Goal: Task Accomplishment & Management: Complete application form

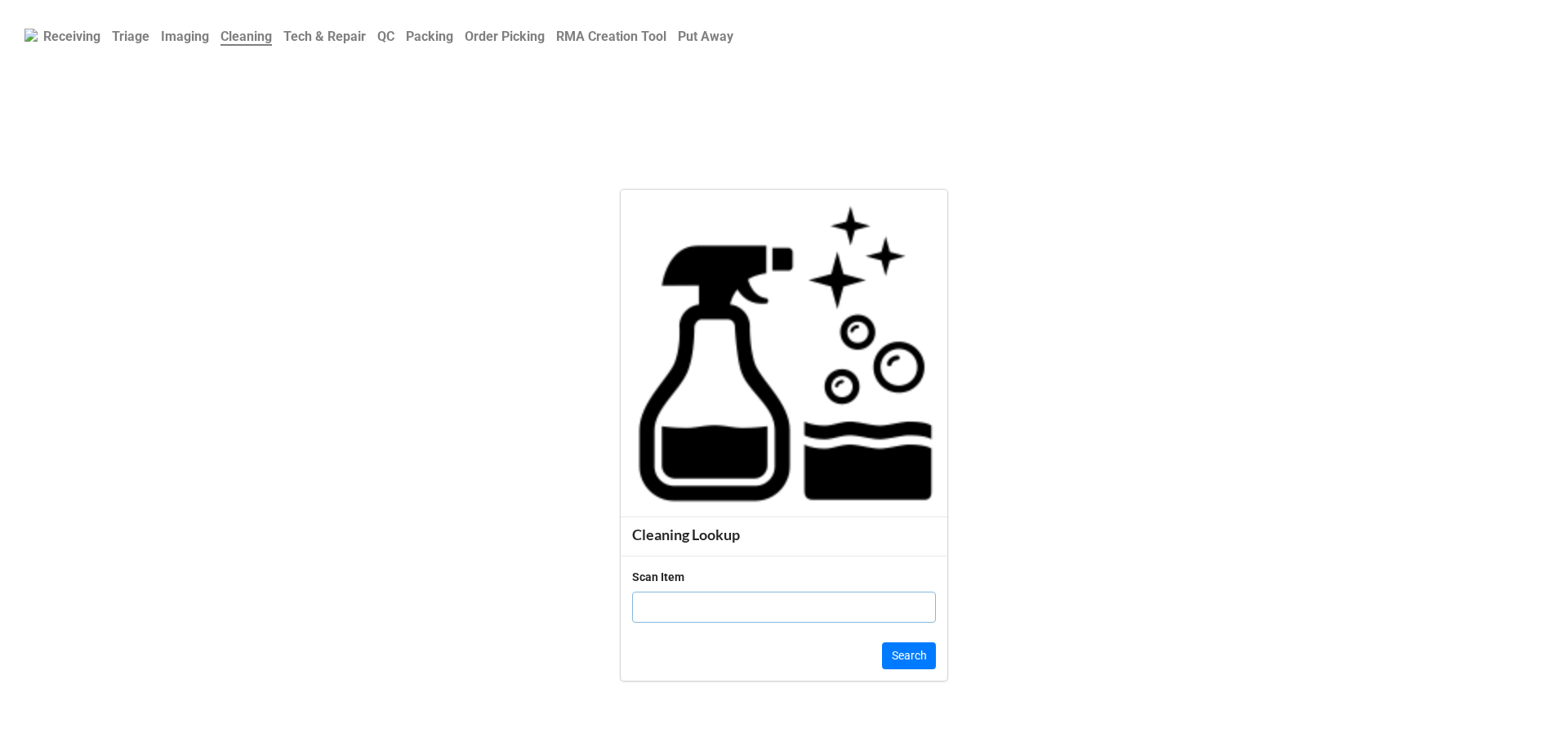
click at [827, 602] on input "text" at bounding box center [784, 607] width 304 height 31
click button "Search" at bounding box center [908, 655] width 54 height 28
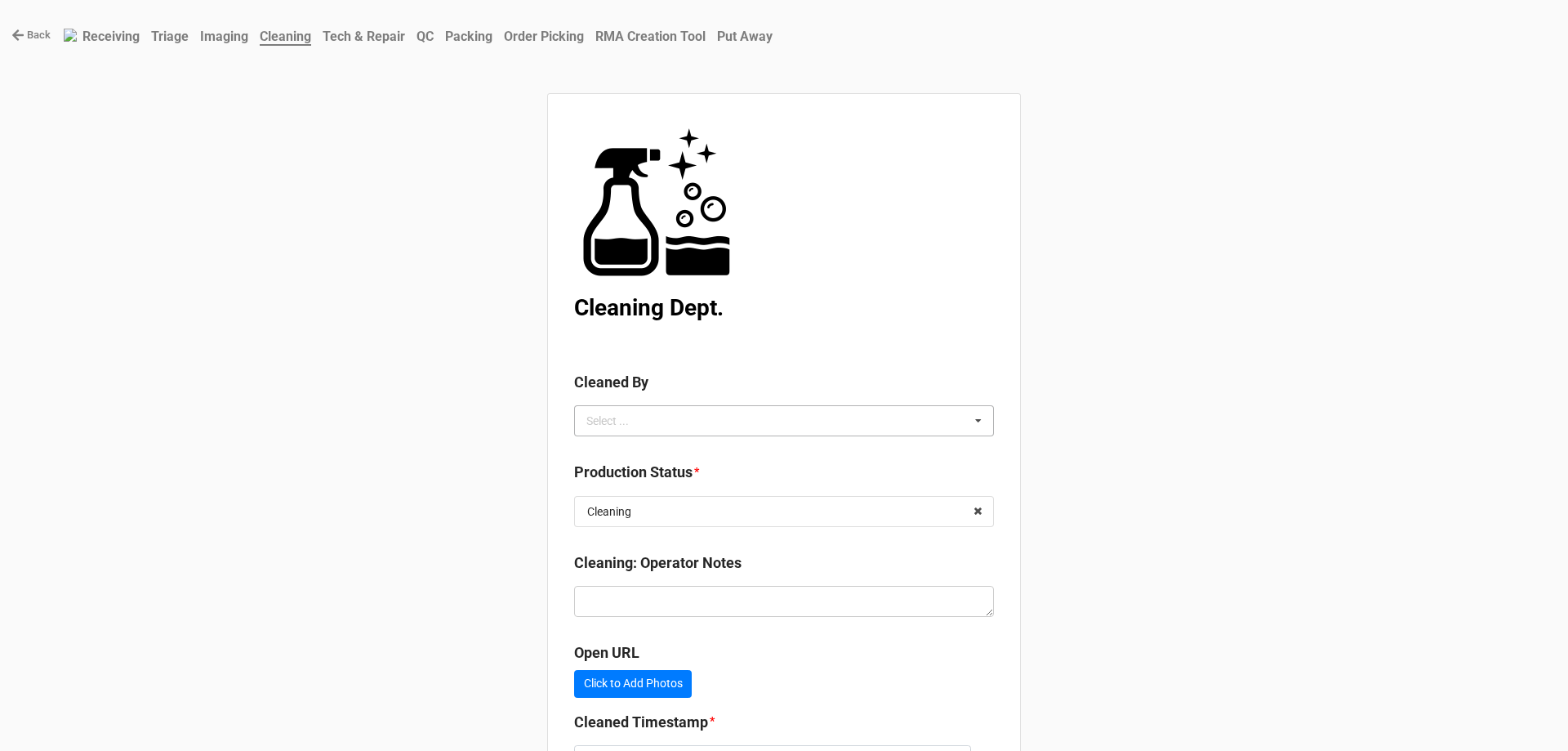
click at [947, 423] on div "Select ... No results found." at bounding box center [783, 421] width 420 height 31
click at [671, 476] on div "[PERSON_NAME]" at bounding box center [783, 481] width 418 height 31
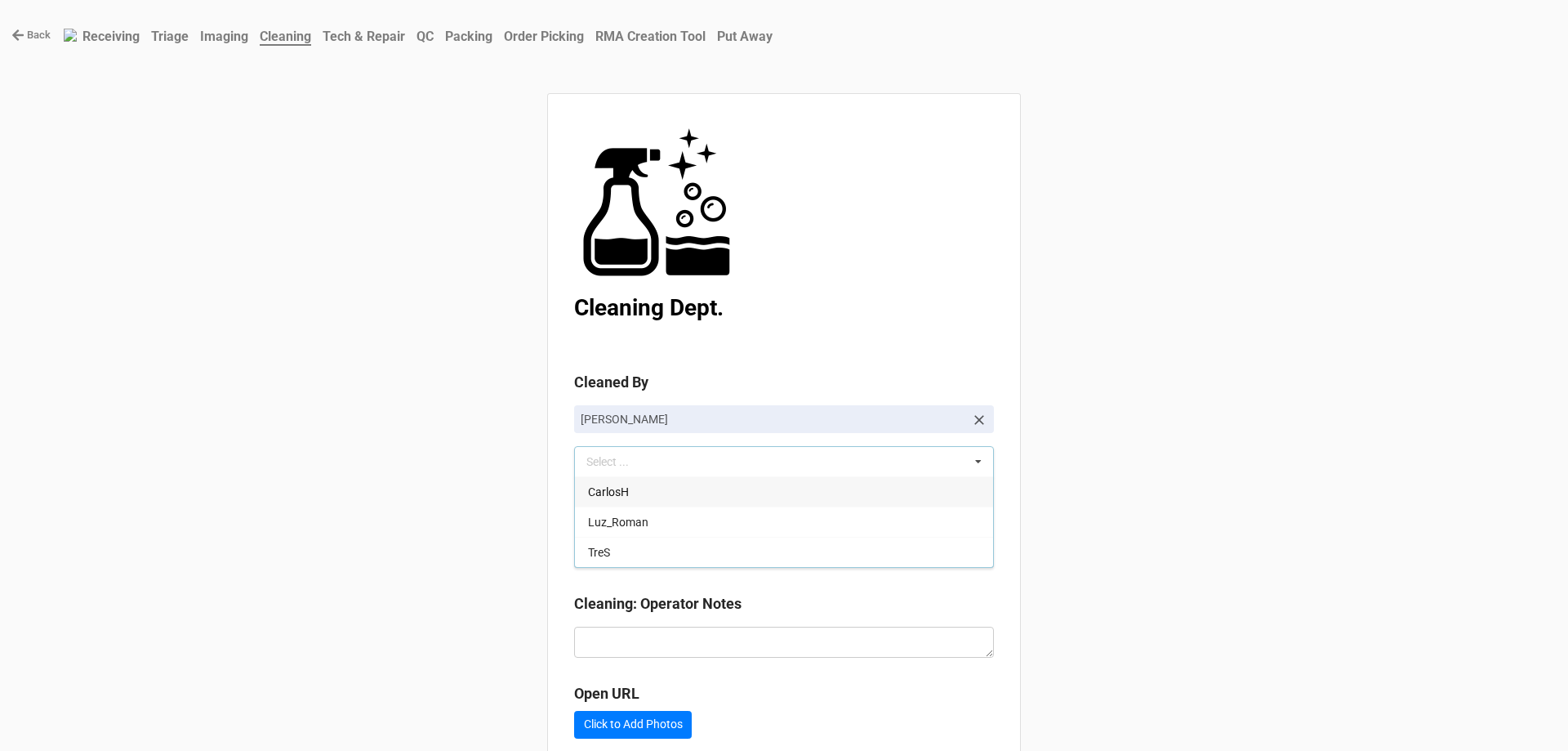
click at [1201, 435] on div "Back Receiving Triage Imaging Cleaning Tech & Repair QC Packing Order Picking R…" at bounding box center [784, 469] width 1568 height 938
click at [905, 552] on input "text" at bounding box center [784, 552] width 418 height 30
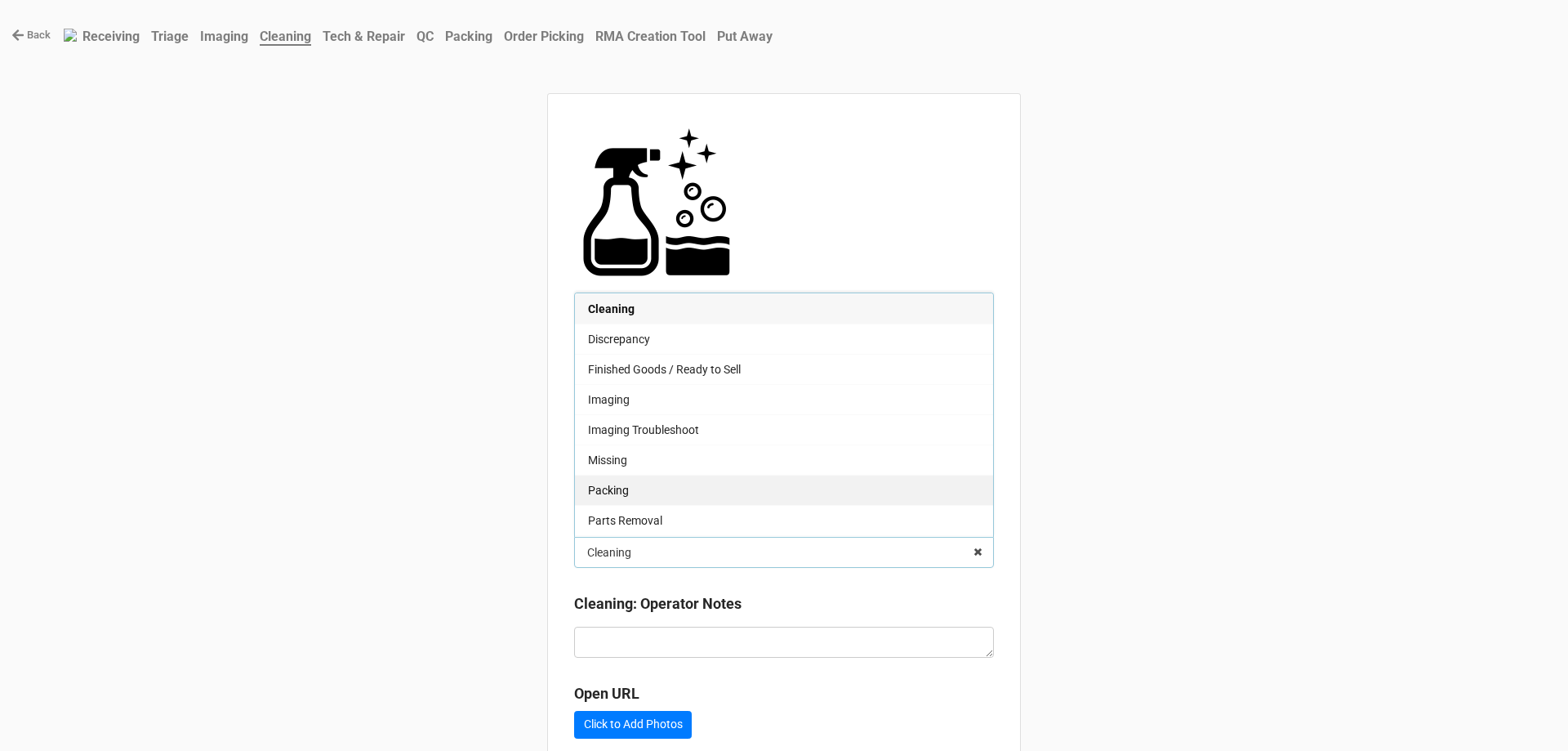
click at [689, 493] on div "Packing" at bounding box center [783, 490] width 418 height 31
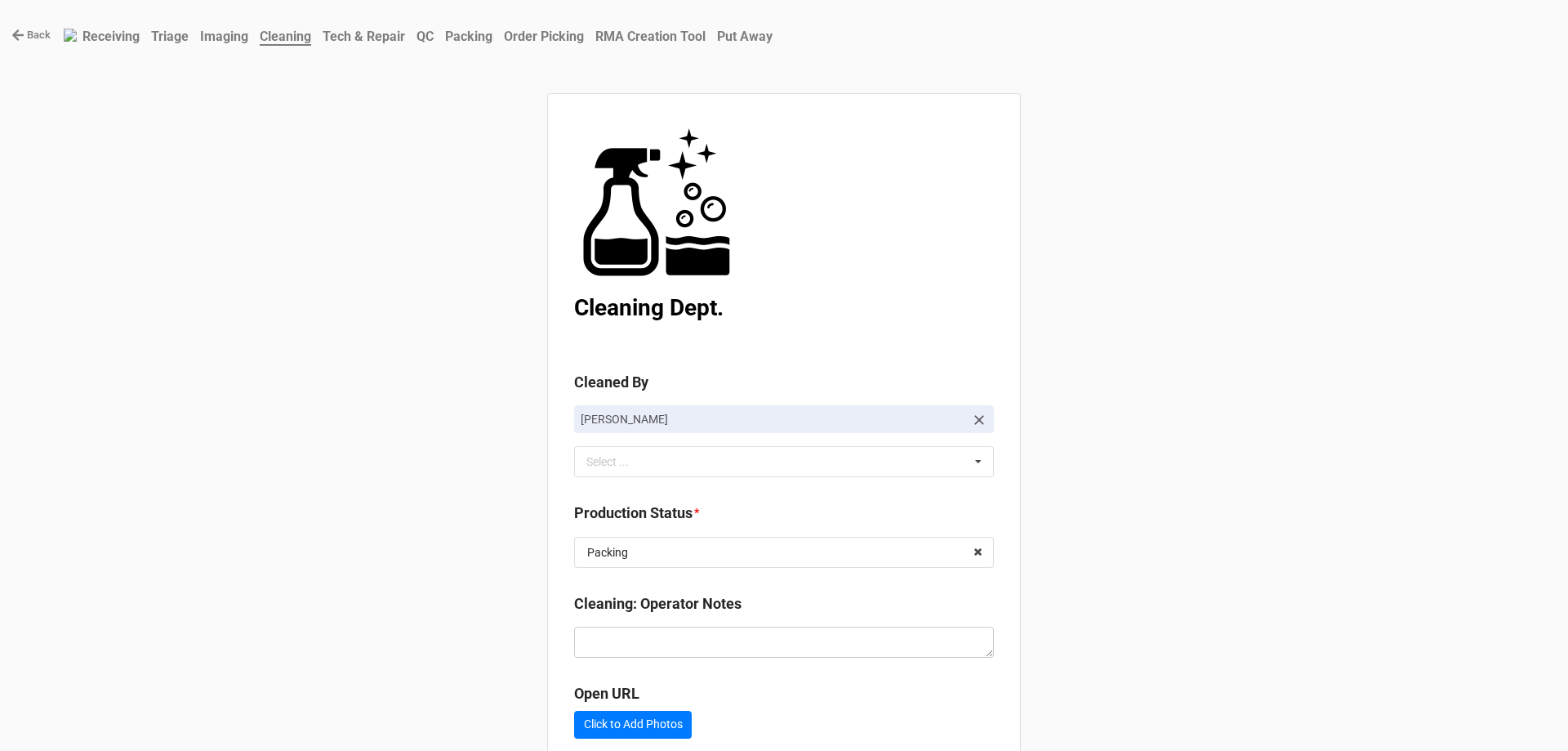
click at [1165, 464] on div "Back Receiving Triage Imaging Cleaning Tech & Repair QC Packing Order Picking R…" at bounding box center [784, 469] width 1568 height 938
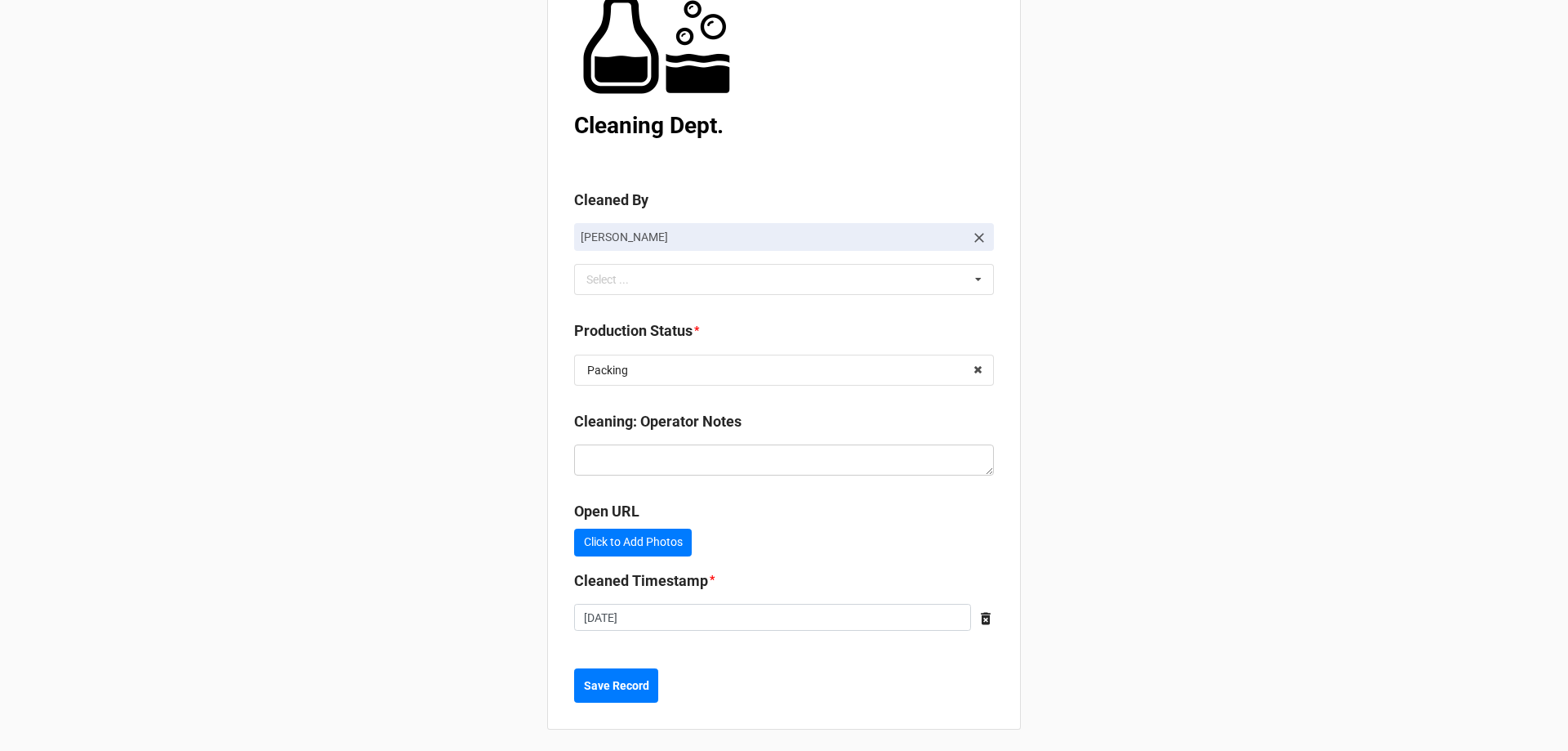
scroll to position [188, 0]
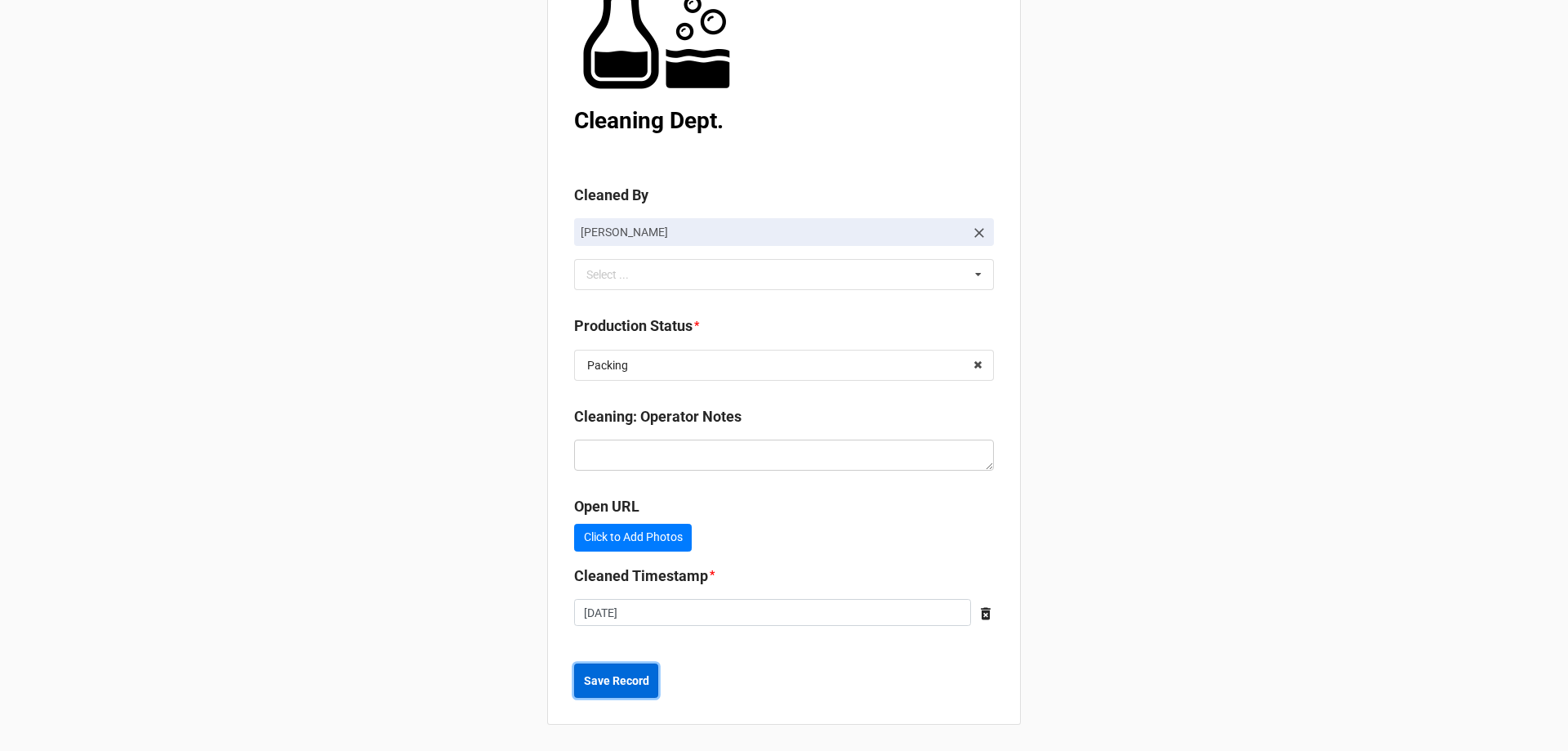
click at [626, 692] on button "Save Record" at bounding box center [616, 681] width 84 height 34
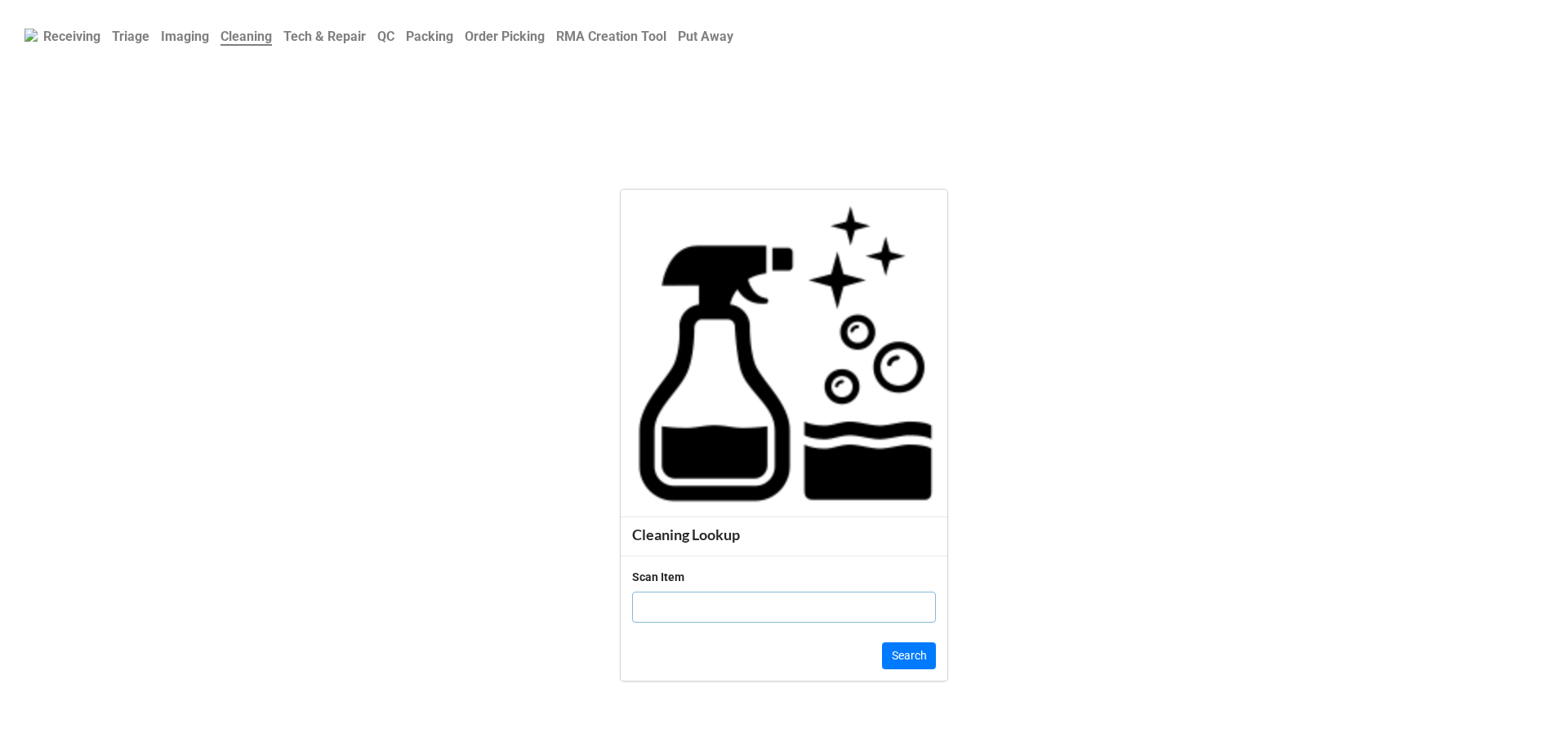
click at [845, 613] on input "text" at bounding box center [784, 607] width 304 height 31
click button "Search" at bounding box center [908, 655] width 54 height 28
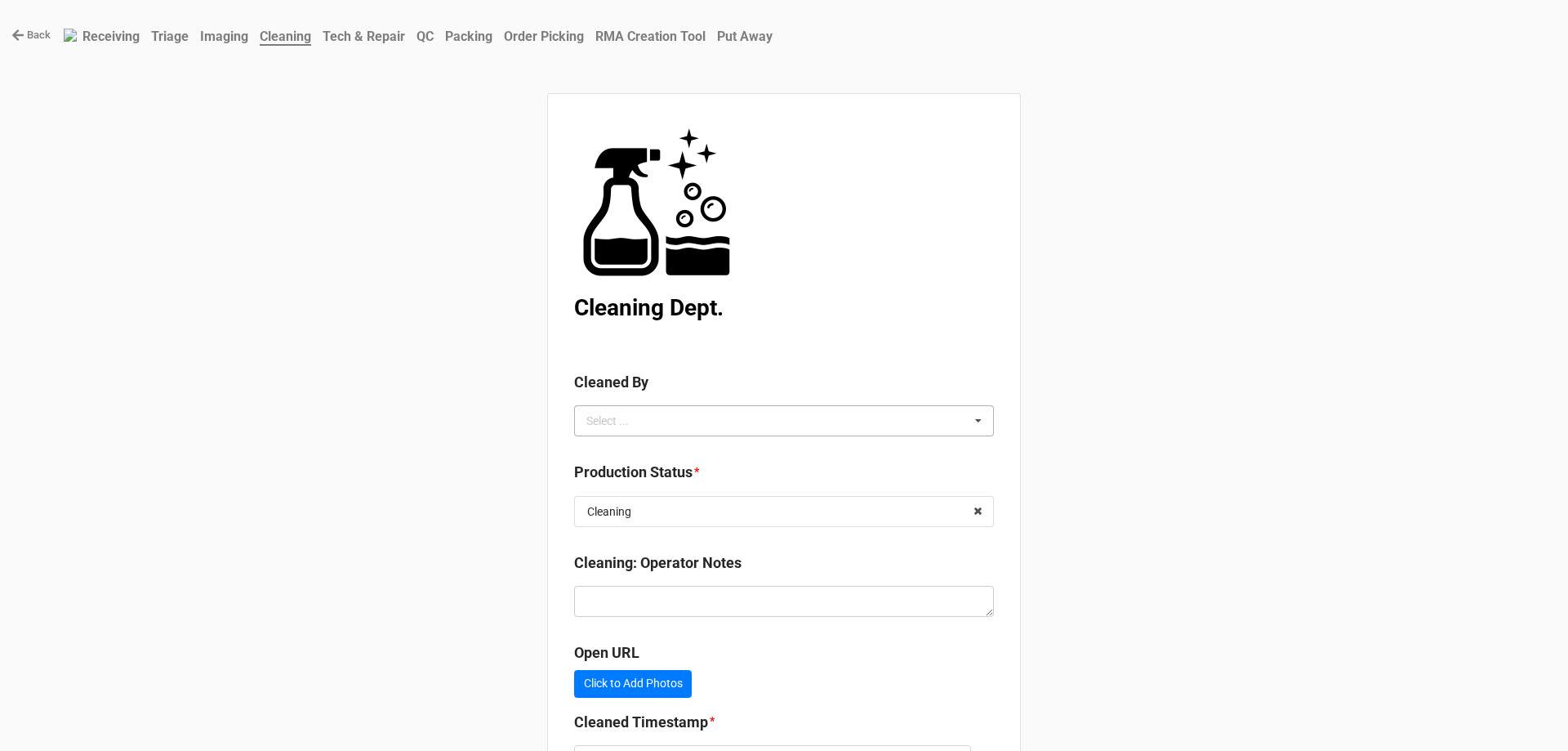
click at [869, 417] on div "Select ... No results found." at bounding box center [783, 421] width 420 height 31
click at [720, 484] on div "[PERSON_NAME]" at bounding box center [783, 481] width 418 height 31
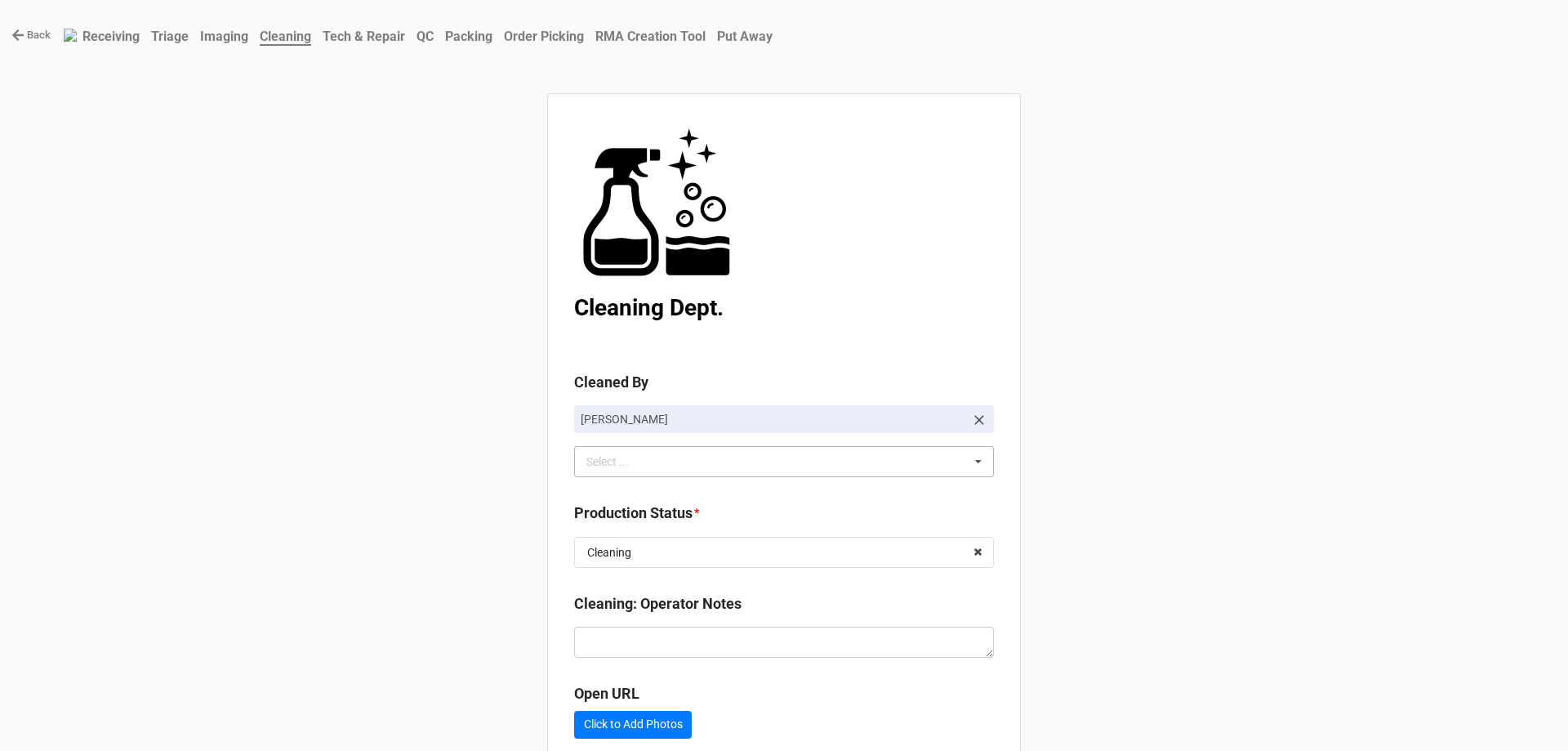
click at [1141, 434] on div "Back Receiving Triage Imaging Cleaning Tech & Repair QC Packing Order Picking R…" at bounding box center [784, 469] width 1568 height 938
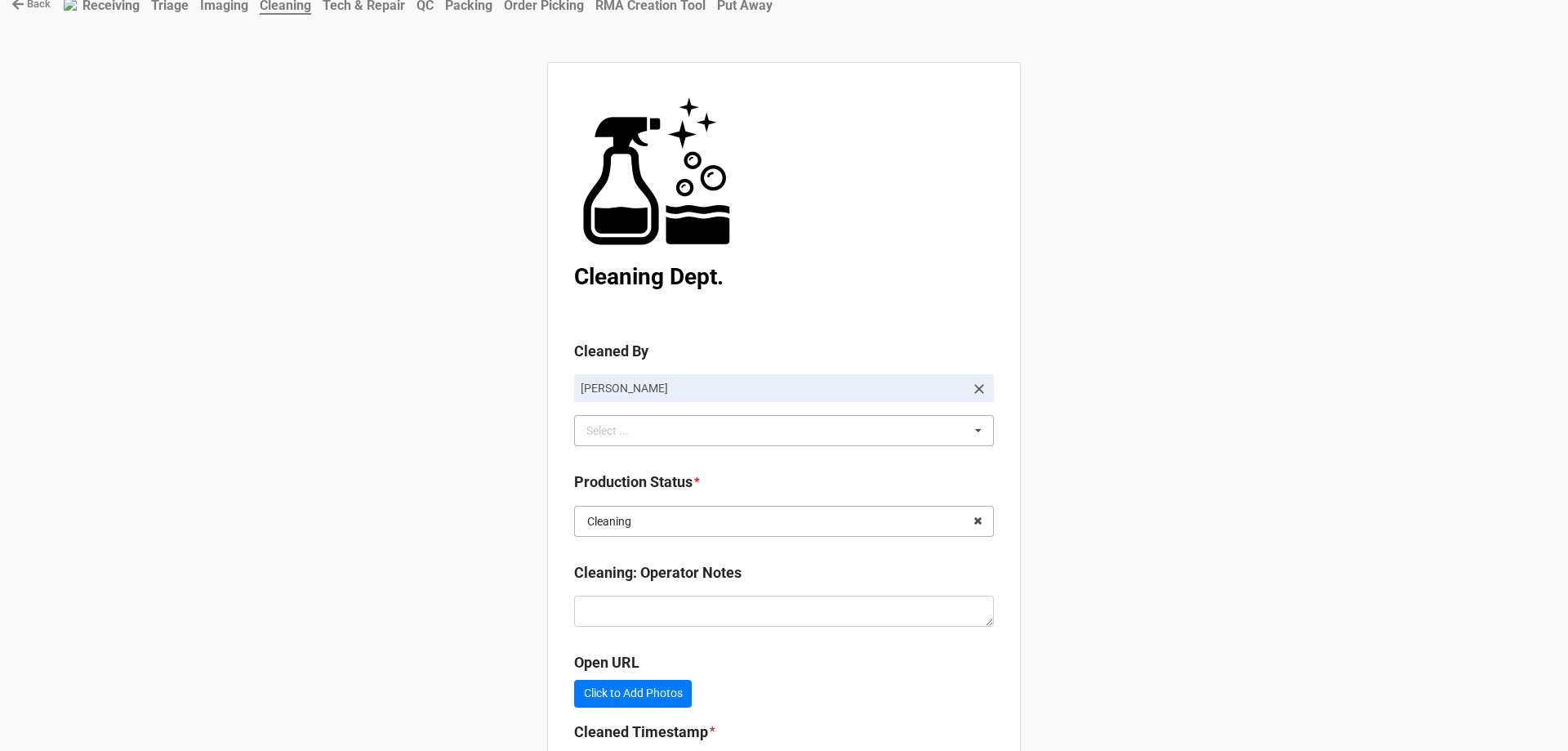
scroll to position [24, 0]
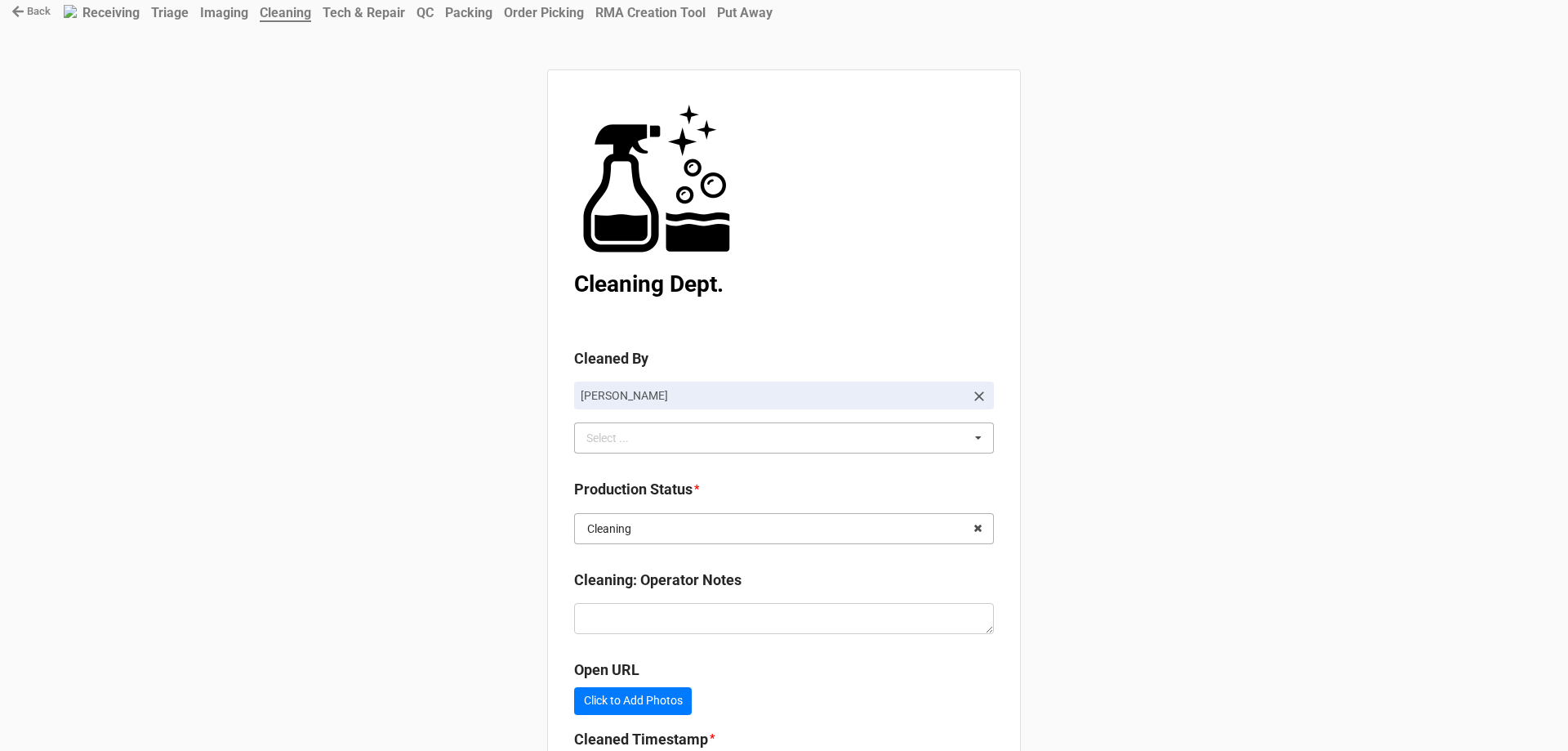
click at [968, 513] on div "Cleaning Cleaning Discrepancy Finished Goods / Ready to Sell Imaging Imaging Tr…" at bounding box center [783, 528] width 420 height 31
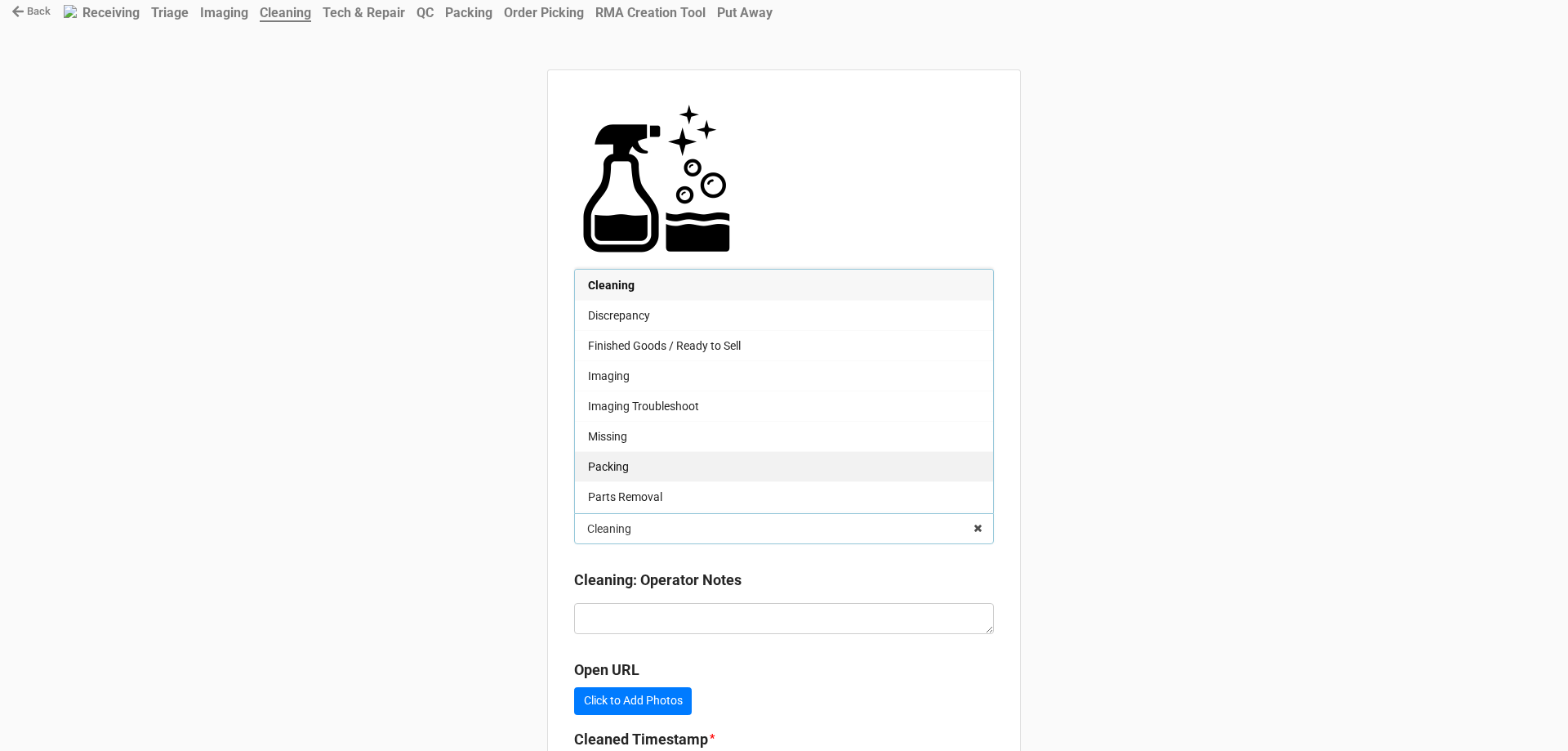
click at [765, 475] on div "Packing" at bounding box center [783, 466] width 418 height 31
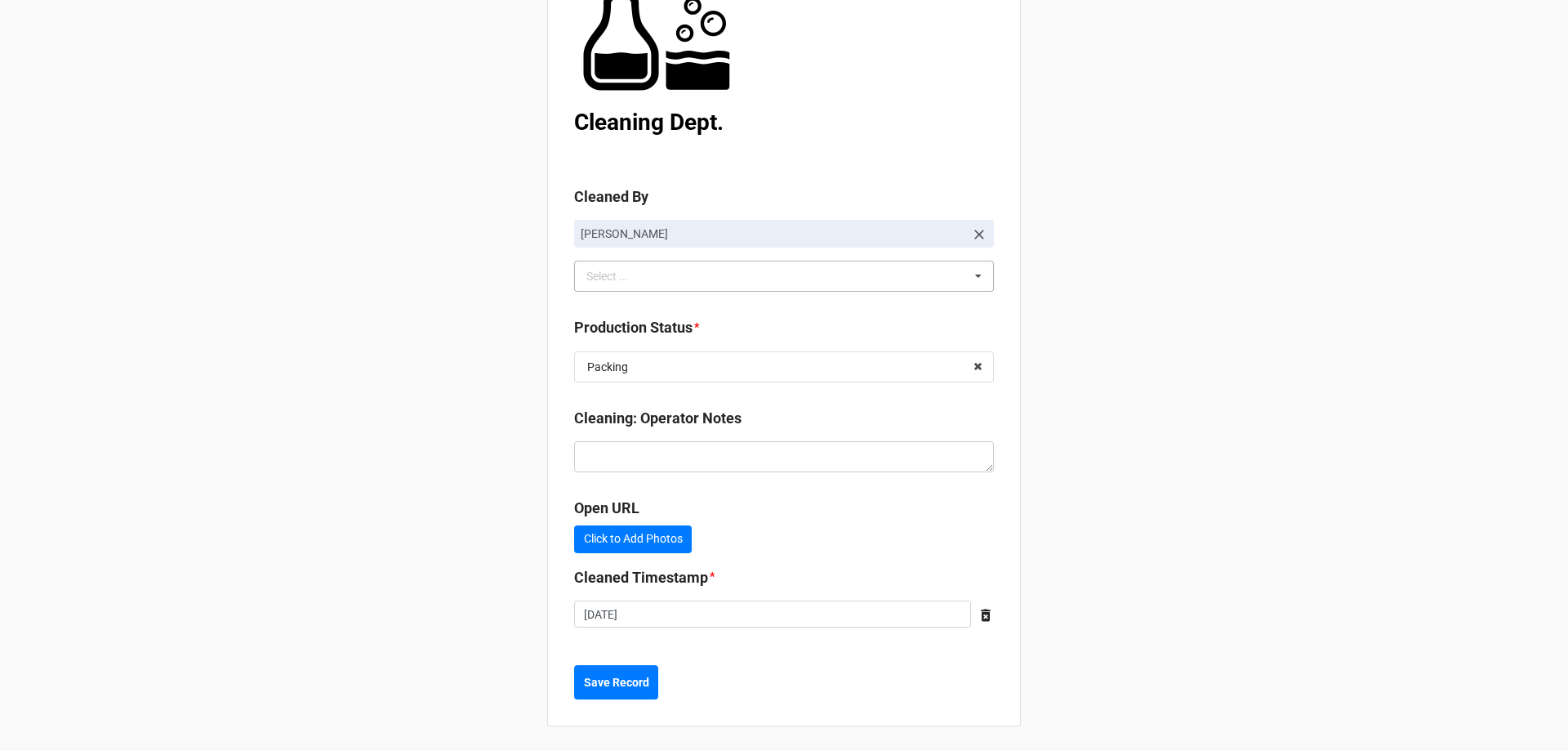
scroll to position [188, 0]
click at [632, 680] on b "Save Record" at bounding box center [617, 681] width 65 height 17
